Goal: Information Seeking & Learning: Check status

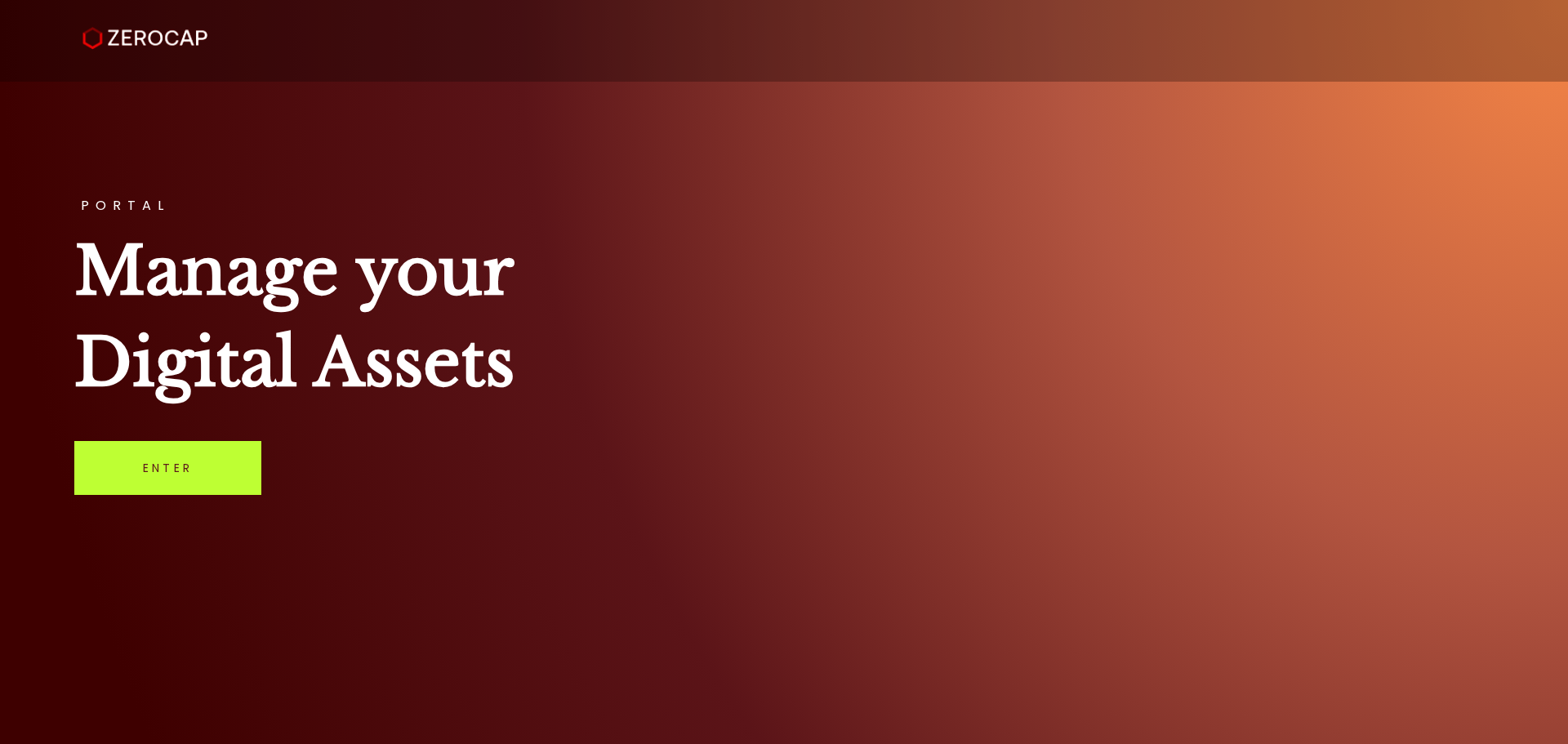
click at [196, 444] on link "Enter" at bounding box center [168, 468] width 187 height 54
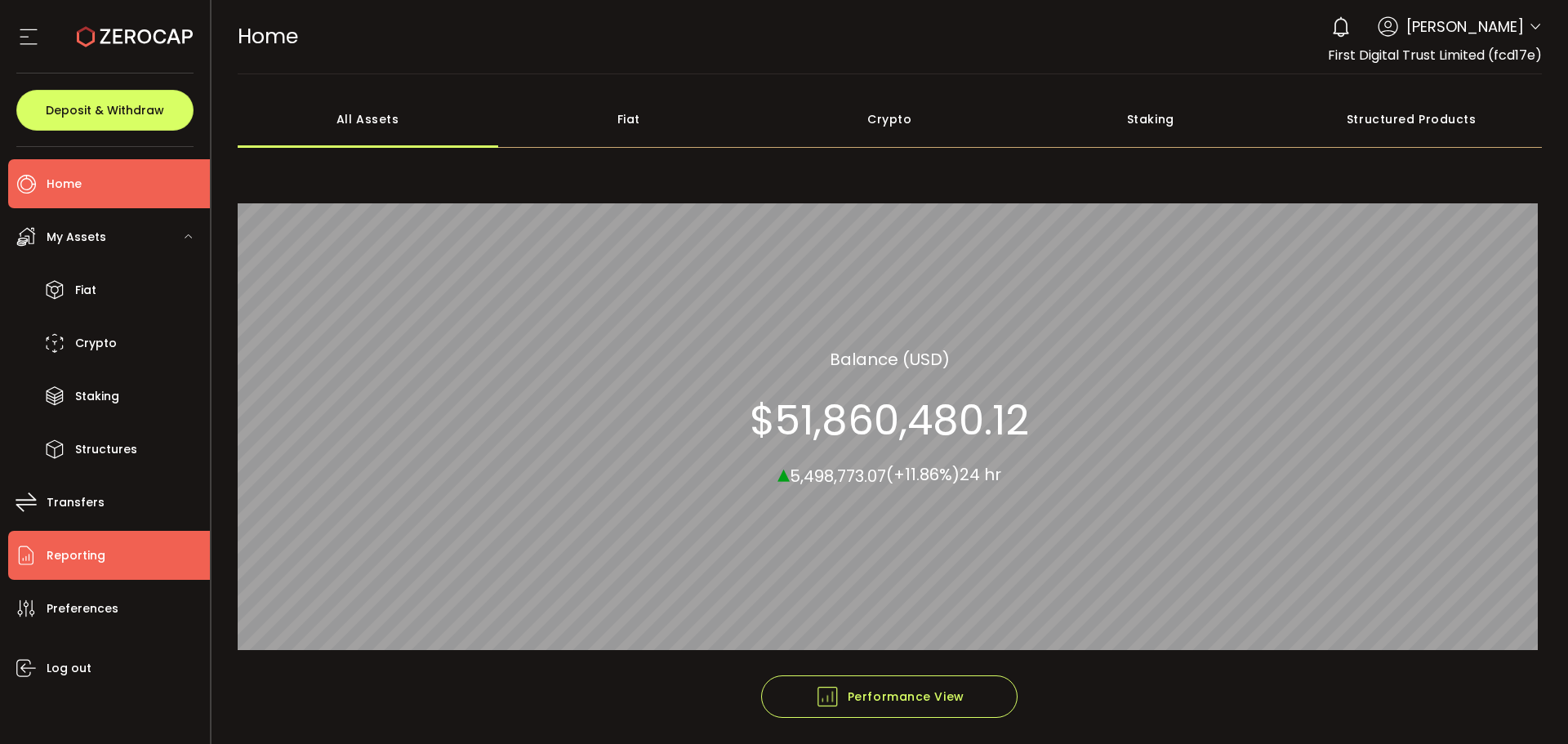
click at [78, 568] on li "Reporting" at bounding box center [109, 555] width 201 height 49
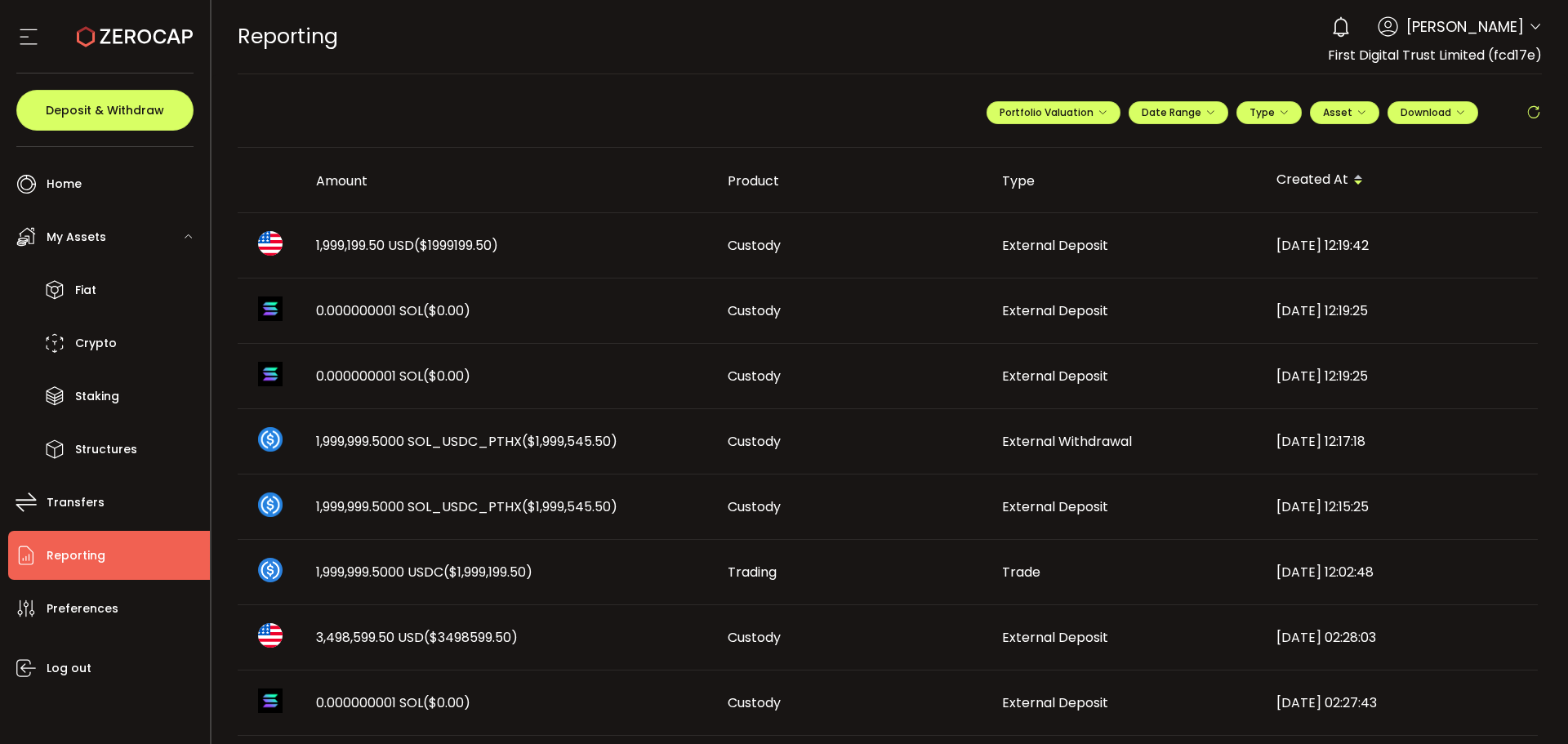
click at [151, 554] on li "Reporting" at bounding box center [109, 555] width 201 height 49
click at [437, 235] on td "1,999,199.50 USD ($1999199.50)" at bounding box center [508, 246] width 411 height 66
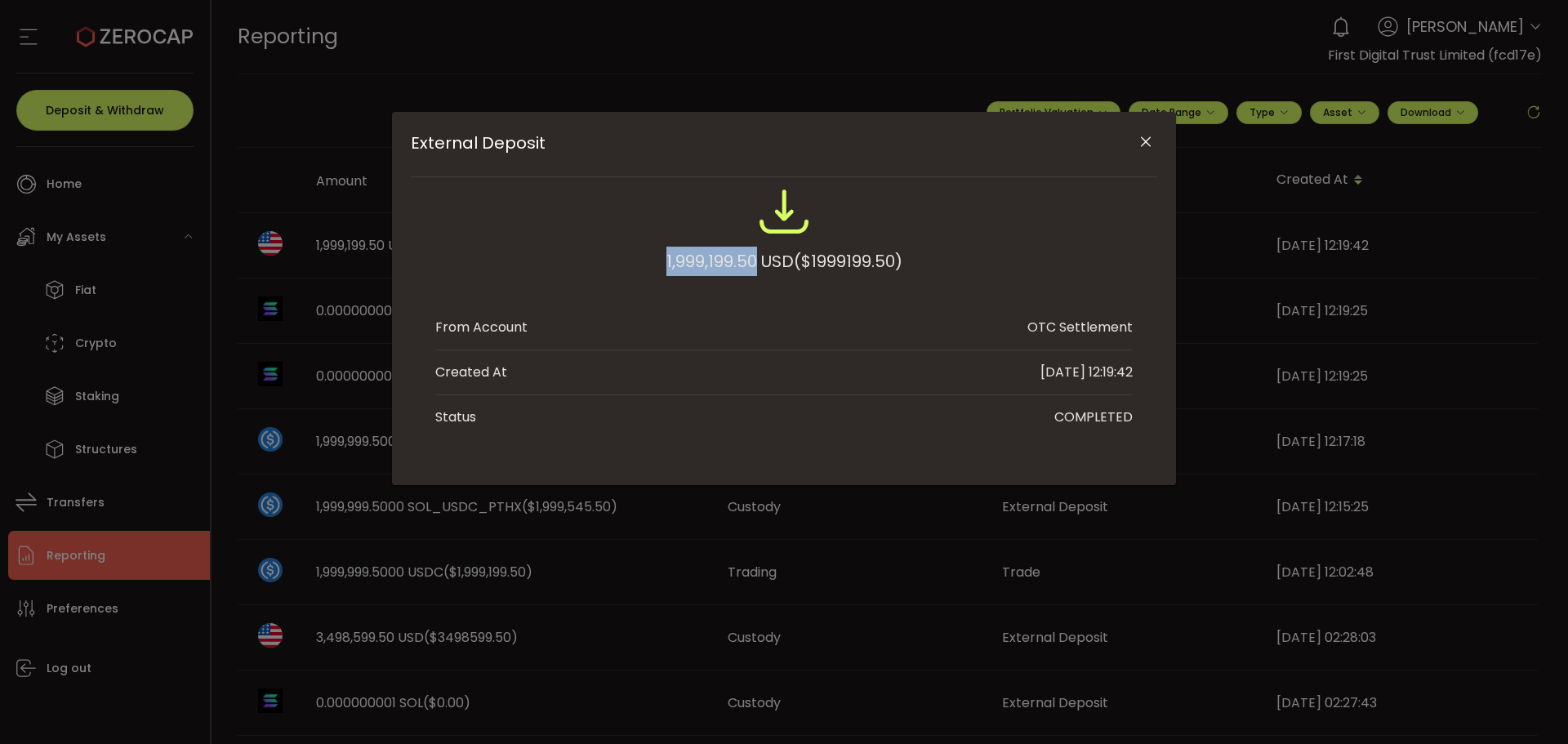
drag, startPoint x: 660, startPoint y: 266, endPoint x: 753, endPoint y: 251, distance: 94.2
click at [753, 251] on div "1,999,199.50 USD ($1999199.50)" at bounding box center [784, 238] width 697 height 107
copy div "1,999,199.50"
click at [1146, 138] on icon "Close" at bounding box center [1146, 141] width 16 height 16
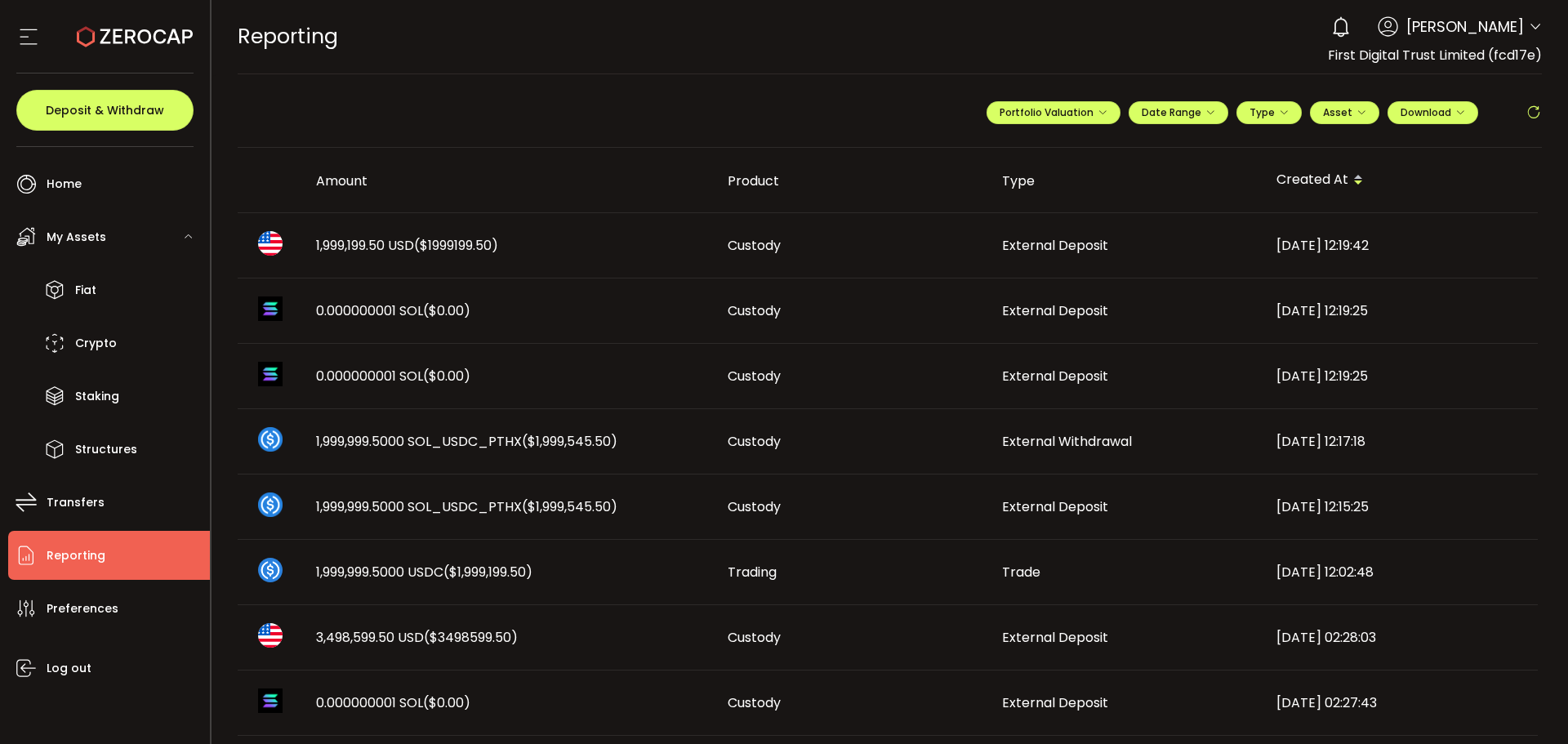
click at [773, 260] on td "Custody" at bounding box center [851, 246] width 274 height 66
